Goal: Task Accomplishment & Management: Manage account settings

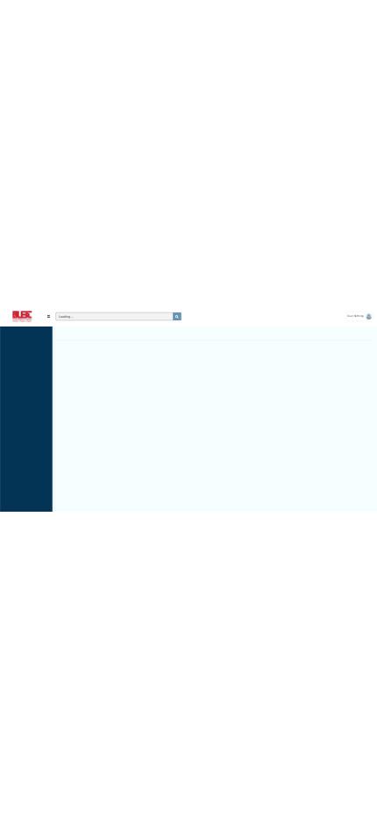
scroll to position [7, 1]
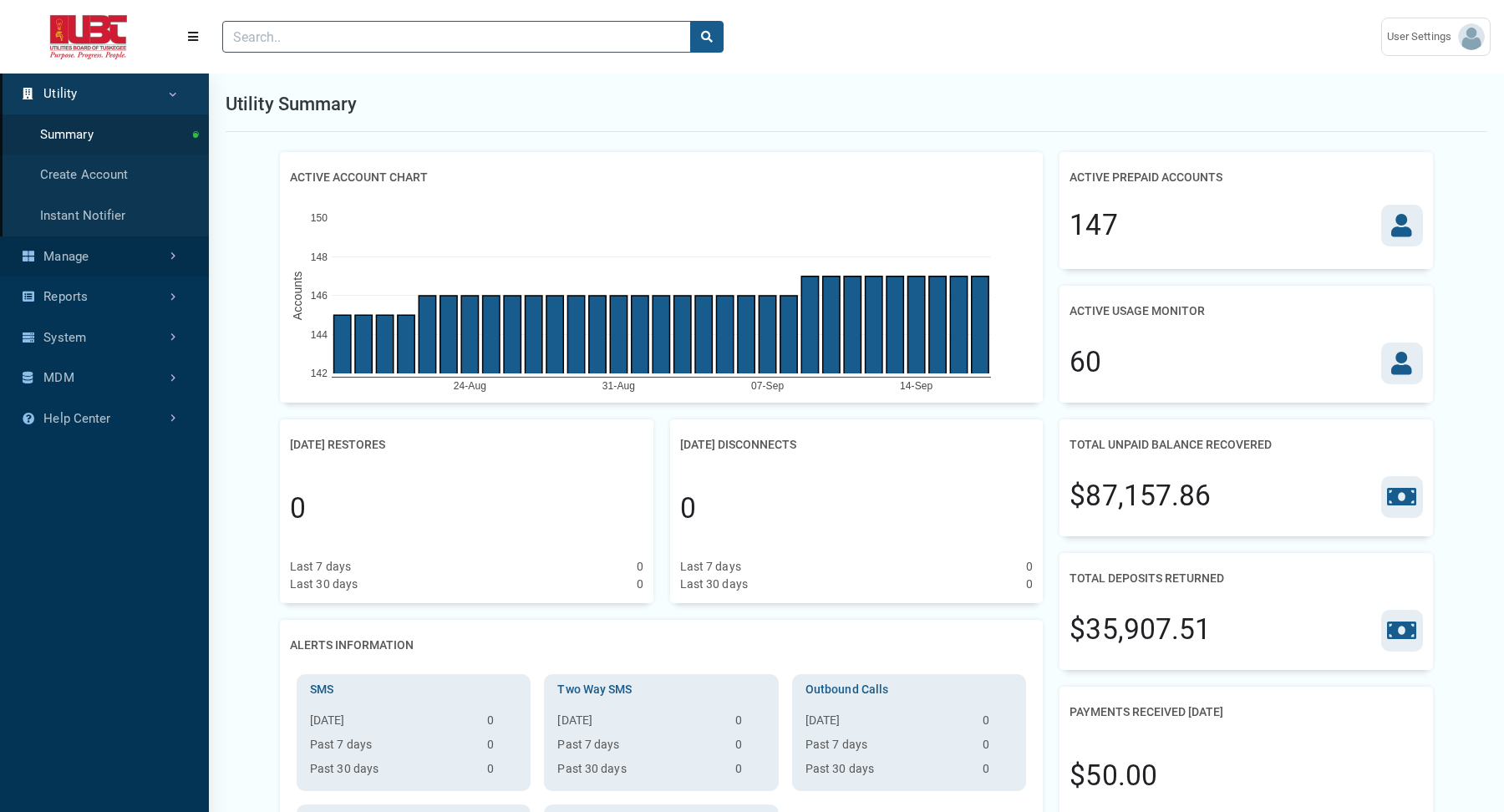
click at [153, 253] on link "Manage" at bounding box center [104, 256] width 208 height 41
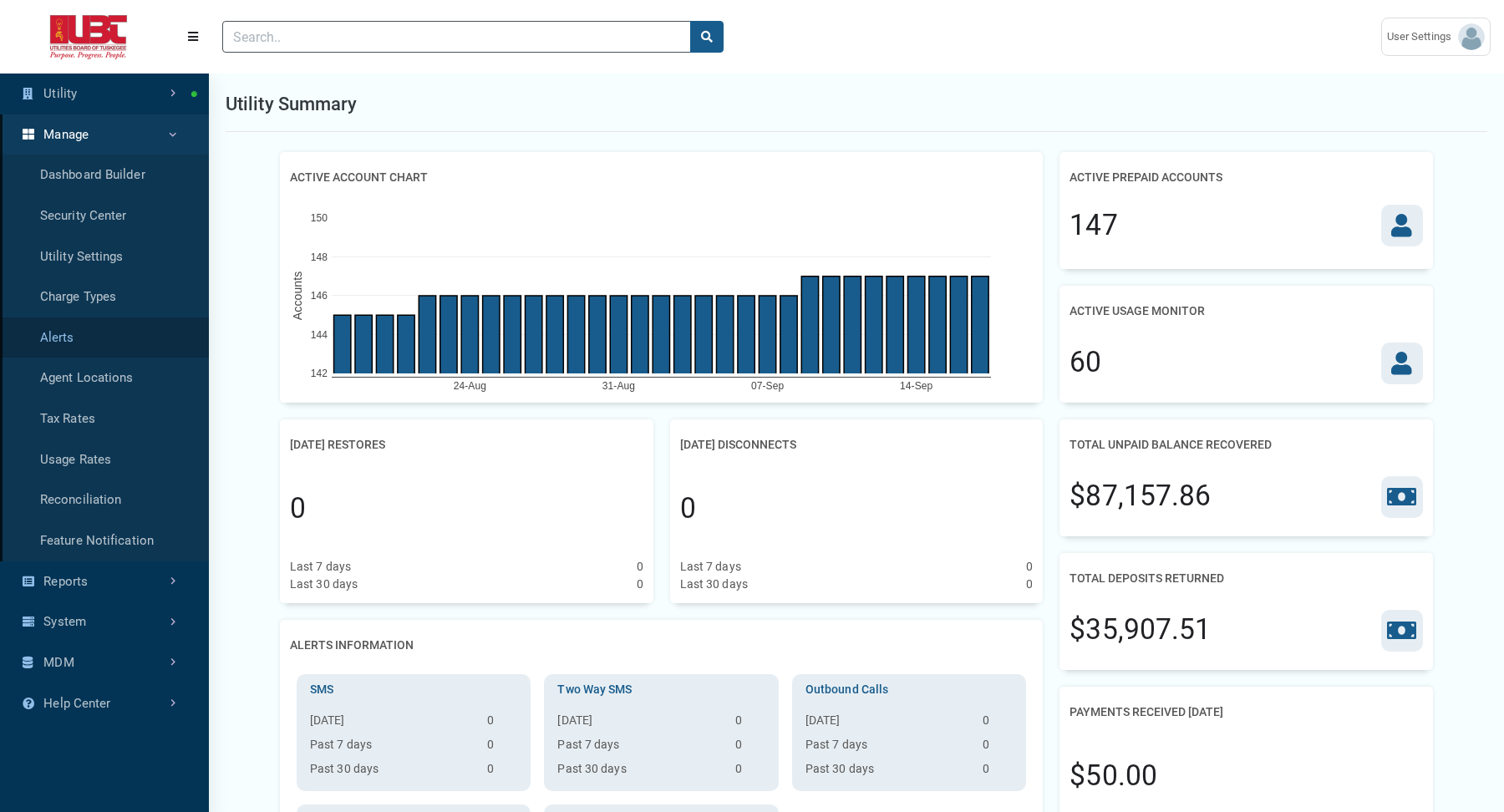
click at [88, 345] on link "Alerts" at bounding box center [104, 337] width 208 height 41
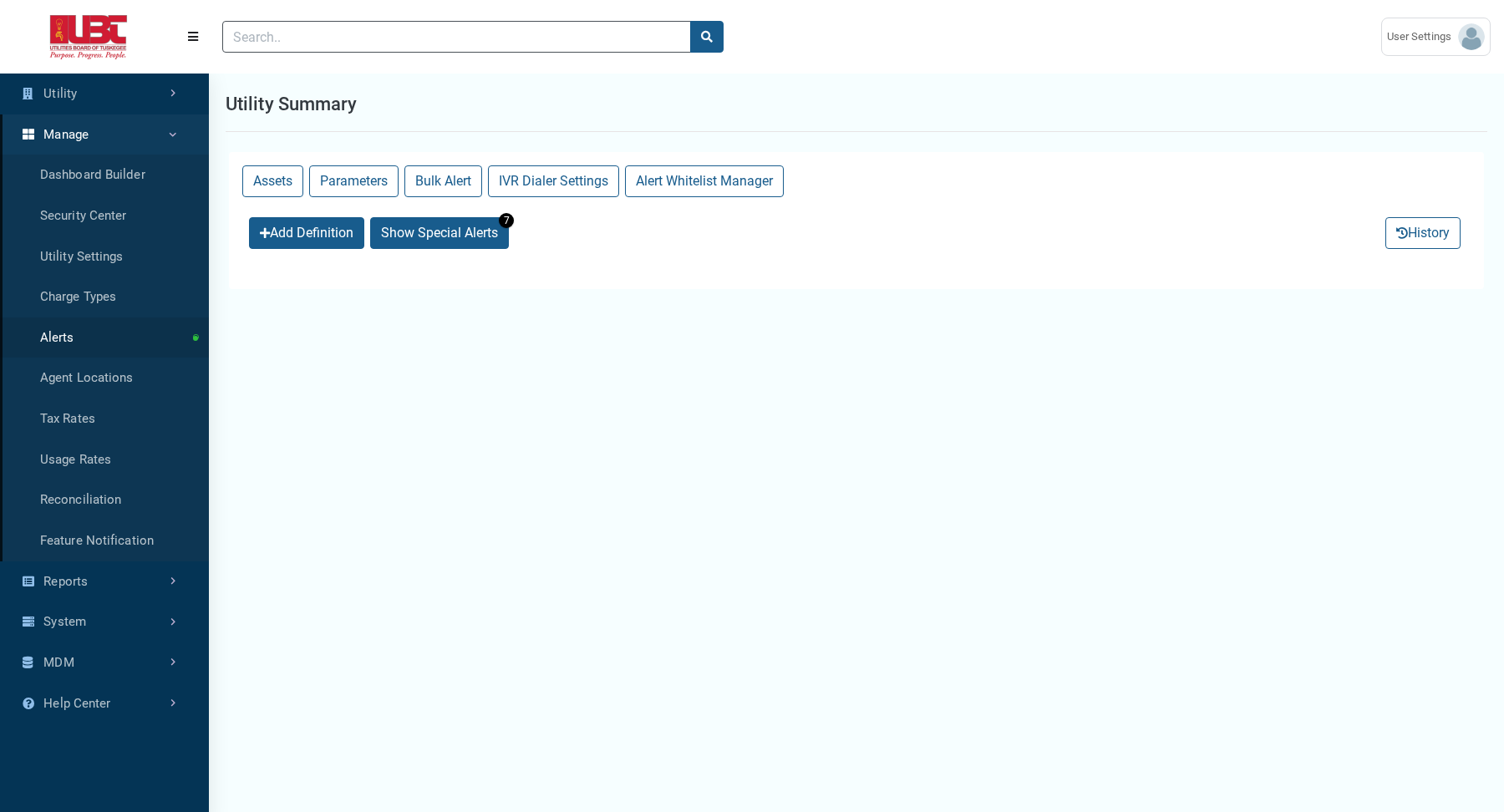
select select "25 per page"
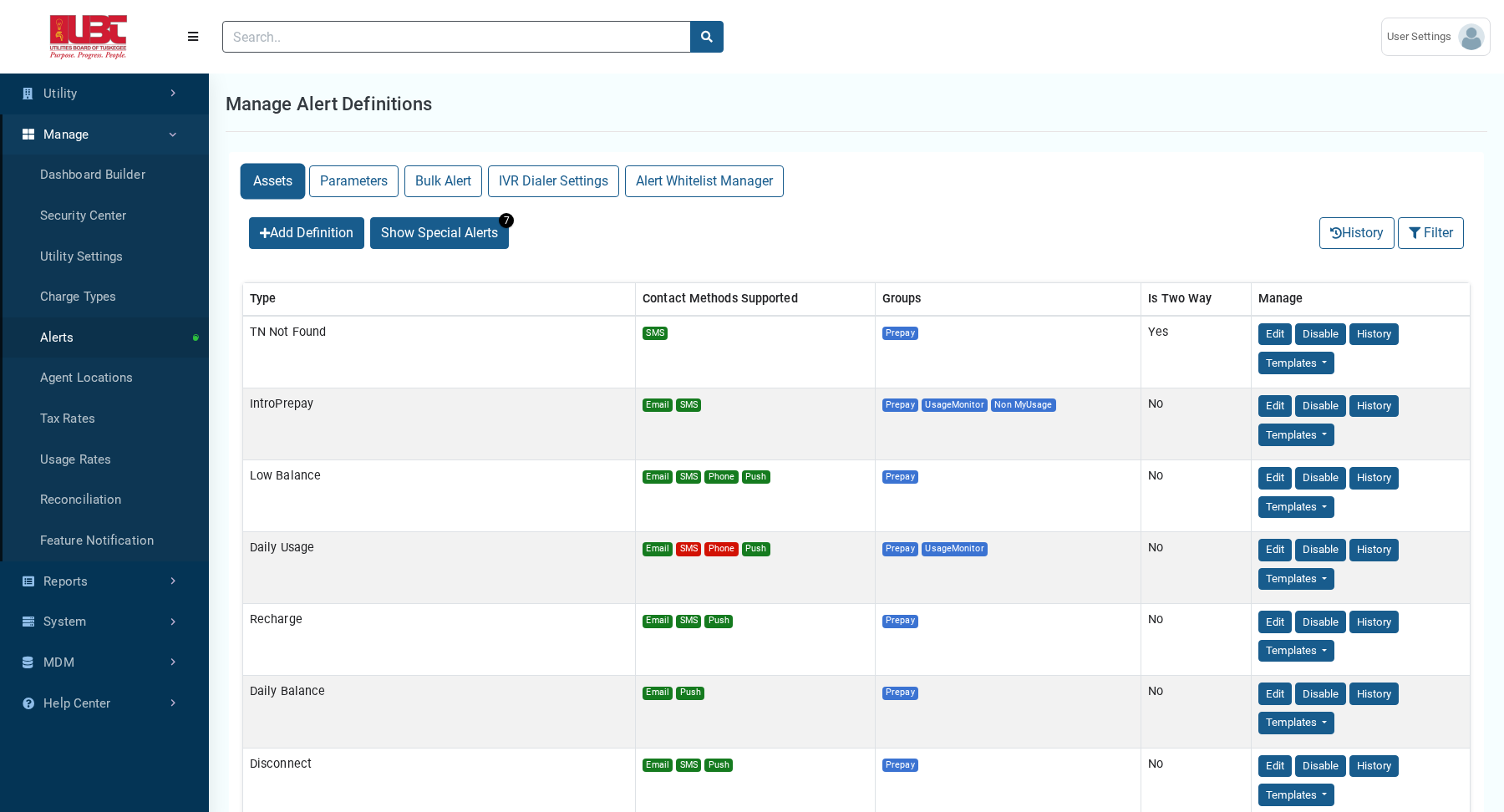
click at [273, 181] on button "Assets" at bounding box center [272, 181] width 61 height 31
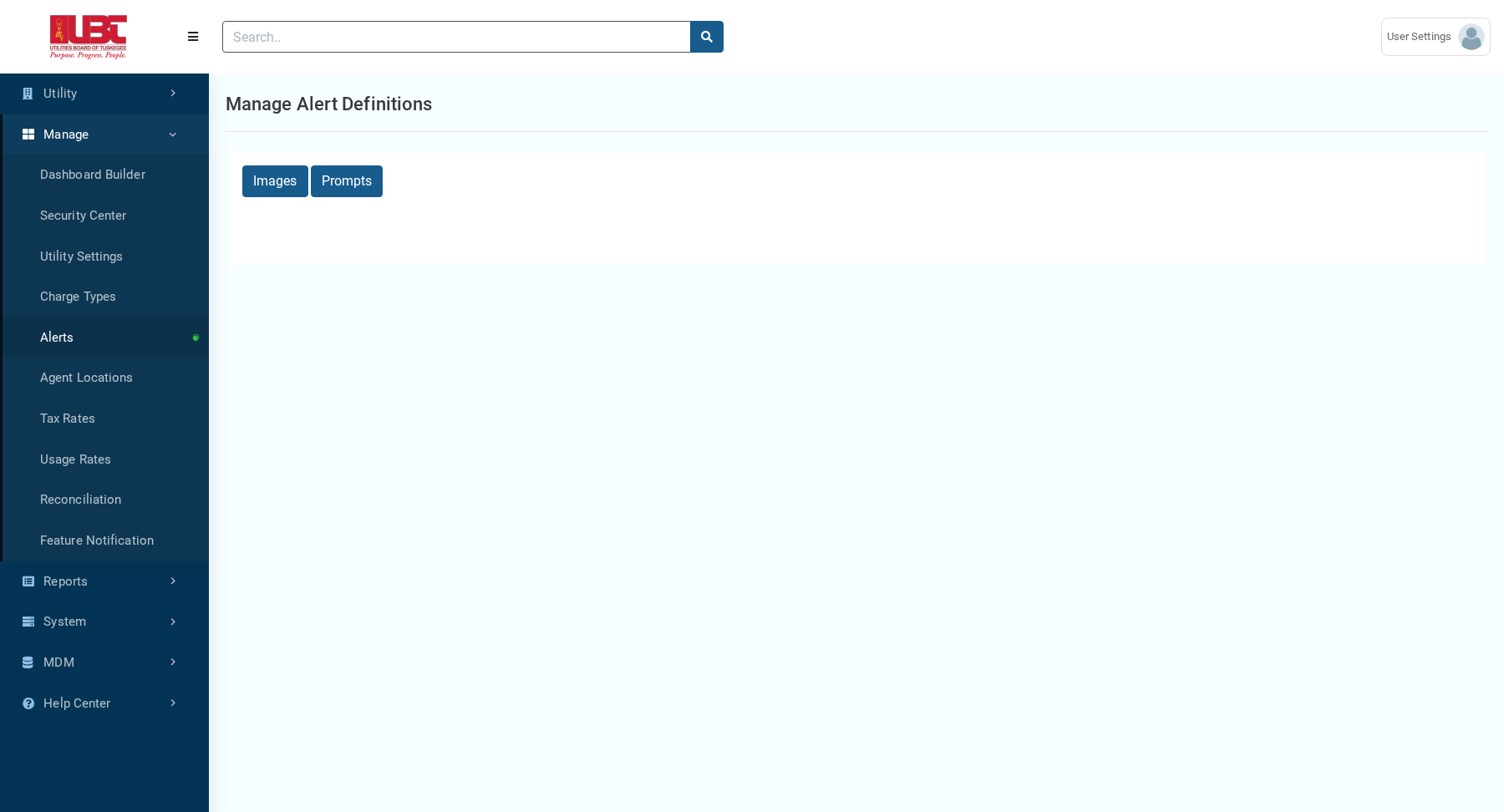
select select "25 per page"
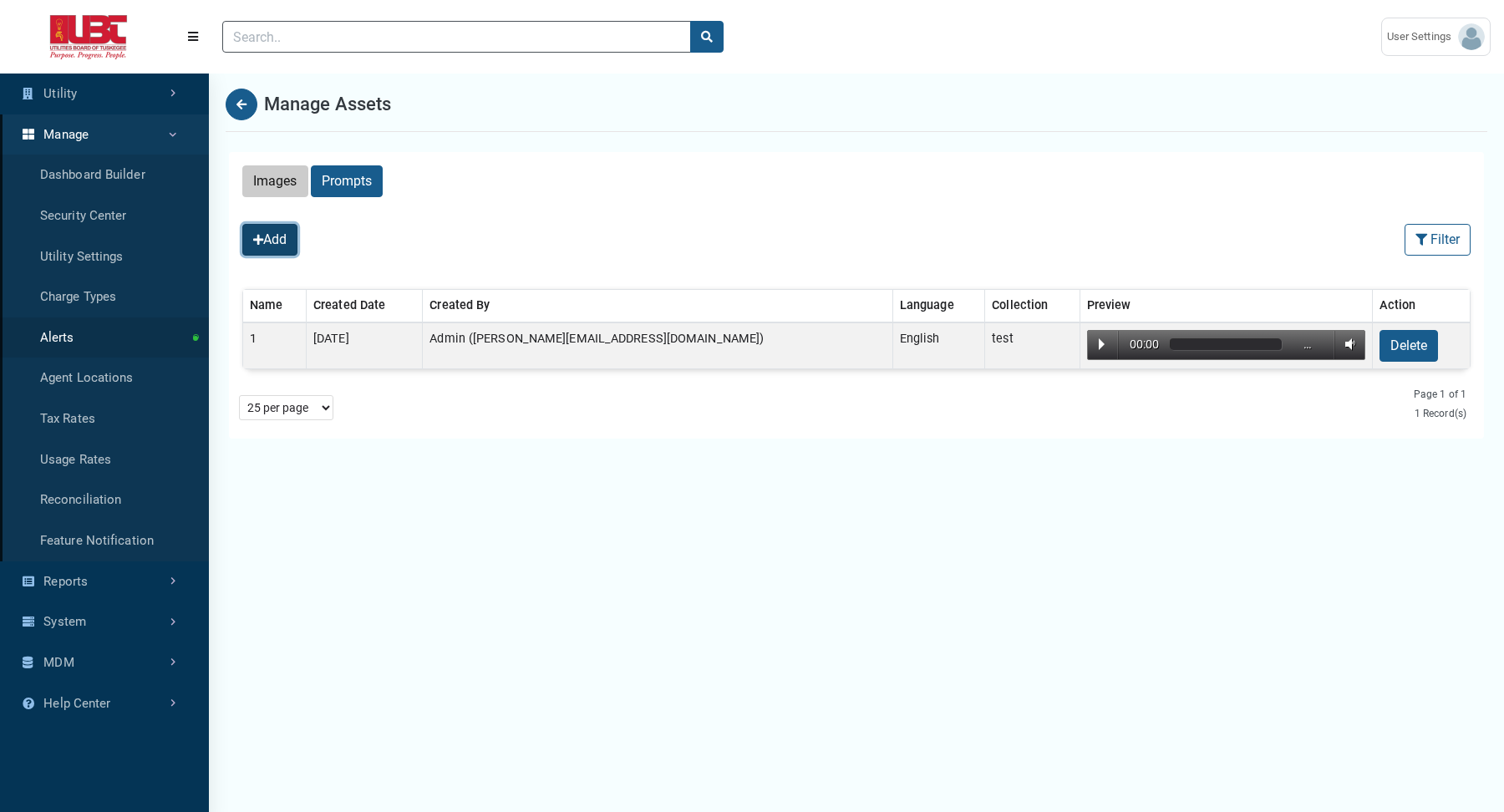
click at [275, 240] on button "Add" at bounding box center [269, 239] width 55 height 31
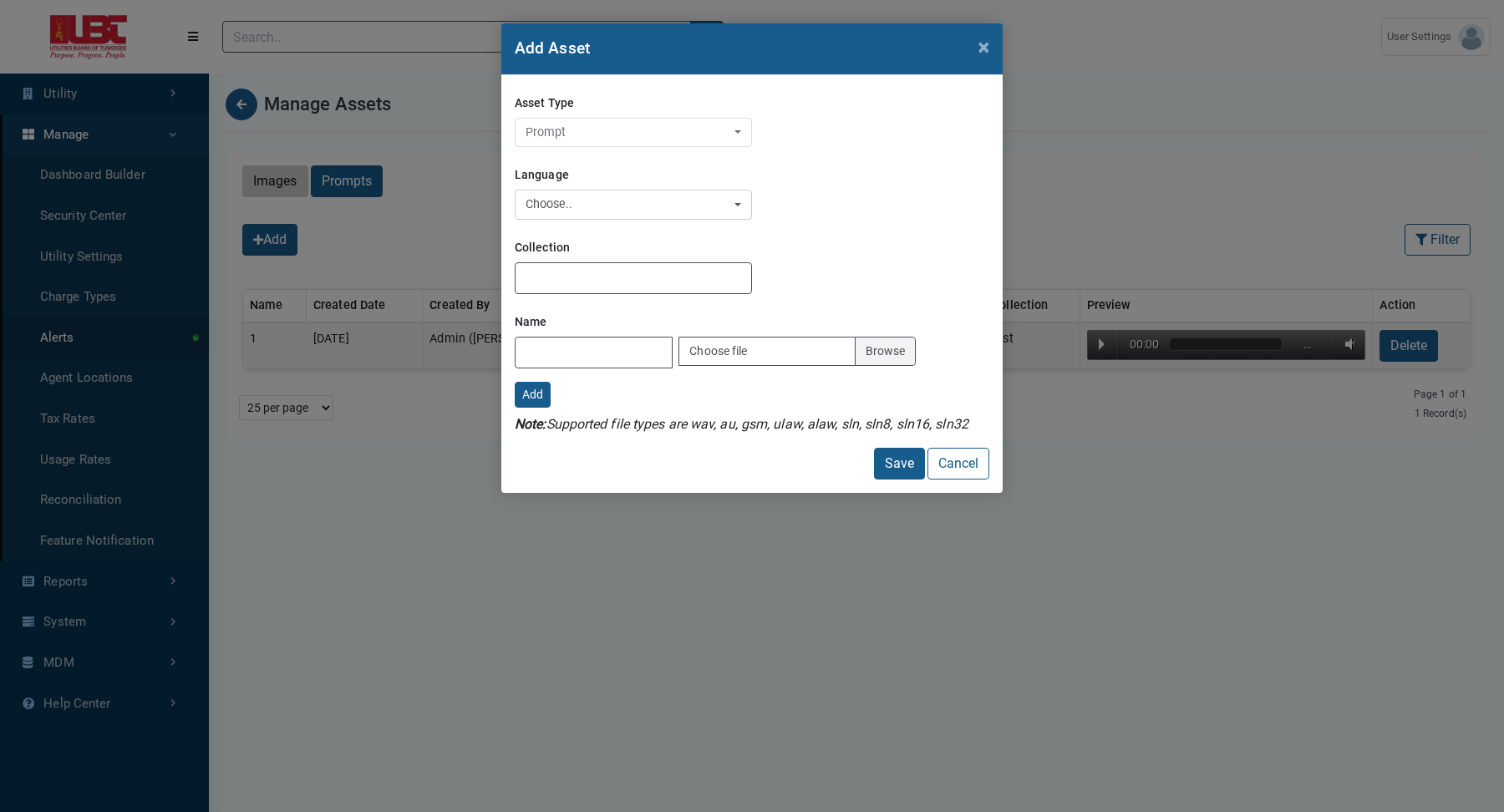
click at [1062, 165] on div "Add Asset × Asset Type Image Prompt Prompt Language English Spanish Choose.. Co…" at bounding box center [752, 406] width 1504 height 812
drag, startPoint x: 1062, startPoint y: 165, endPoint x: 967, endPoint y: 192, distance: 98.8
click at [969, 194] on div "Add Asset × Asset Type Image Prompt Prompt Language English Spanish Choose.. Co…" at bounding box center [752, 406] width 1504 height 812
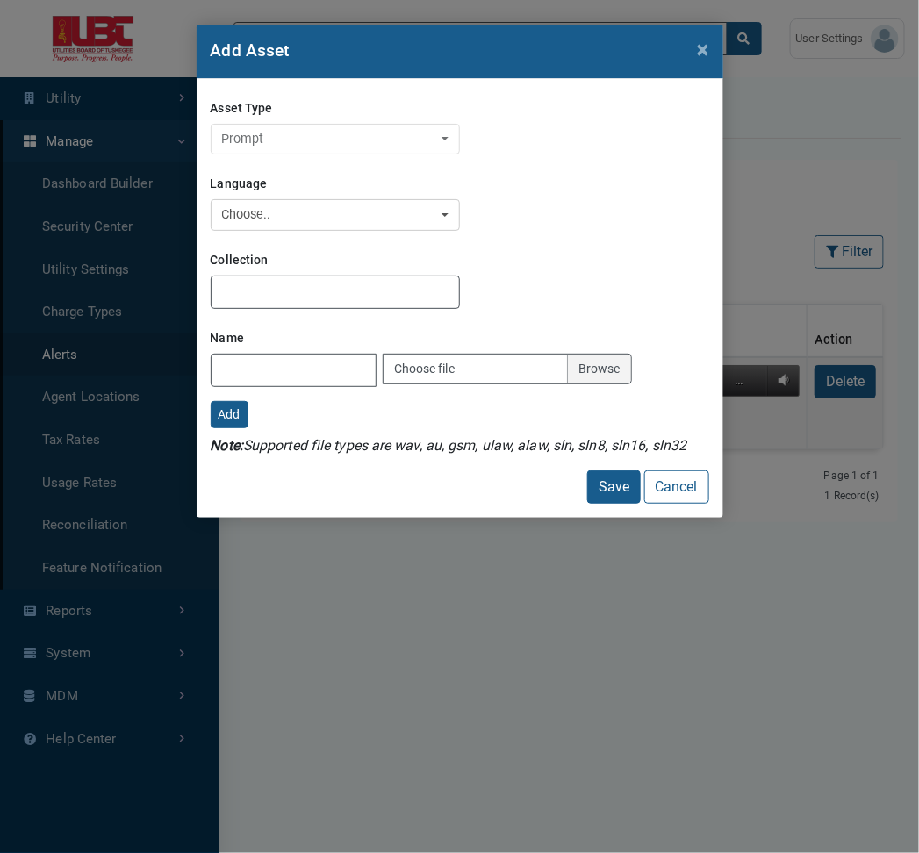
scroll to position [7, 1]
